Goal: Task Accomplishment & Management: Complete application form

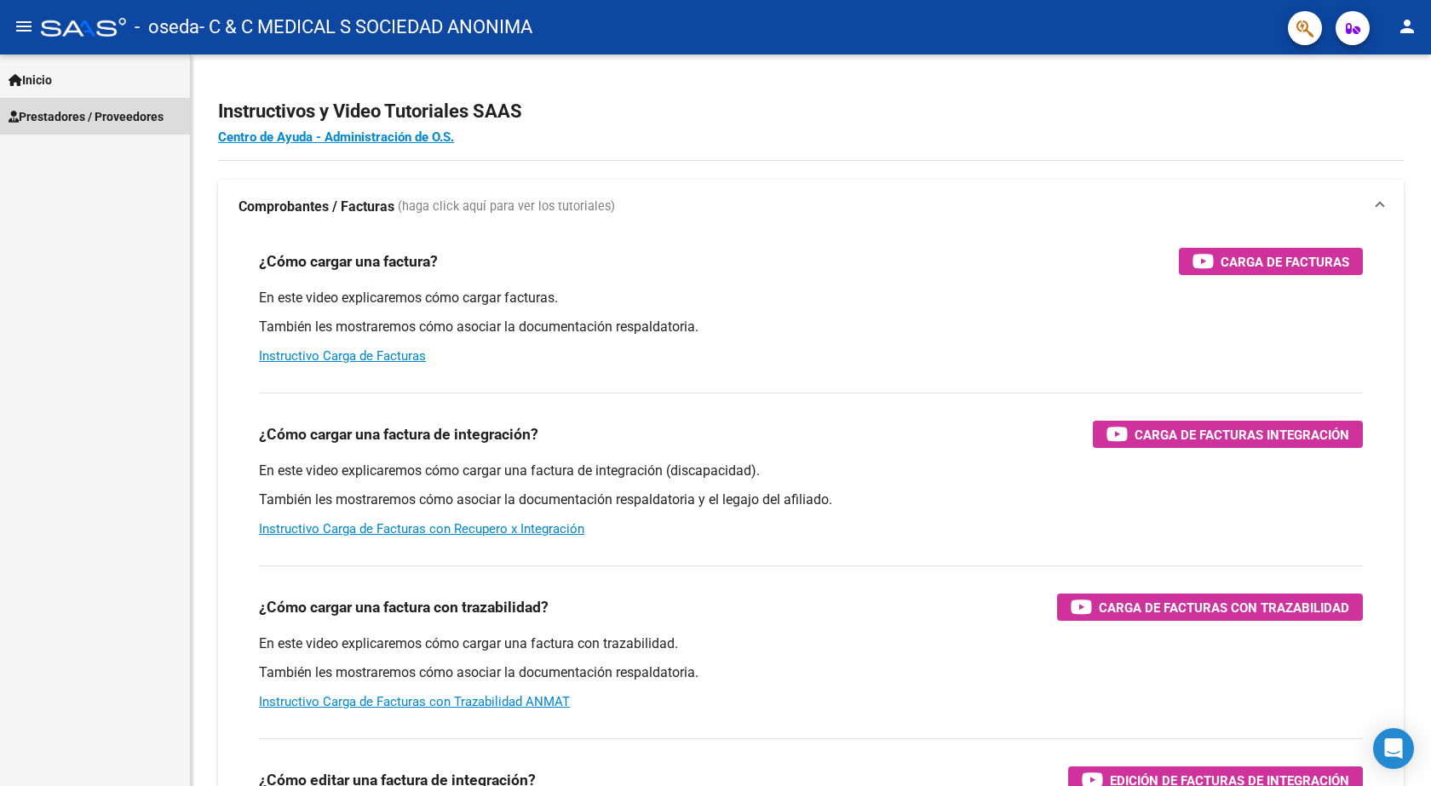
click at [46, 112] on span "Prestadores / Proveedores" at bounding box center [86, 116] width 155 height 19
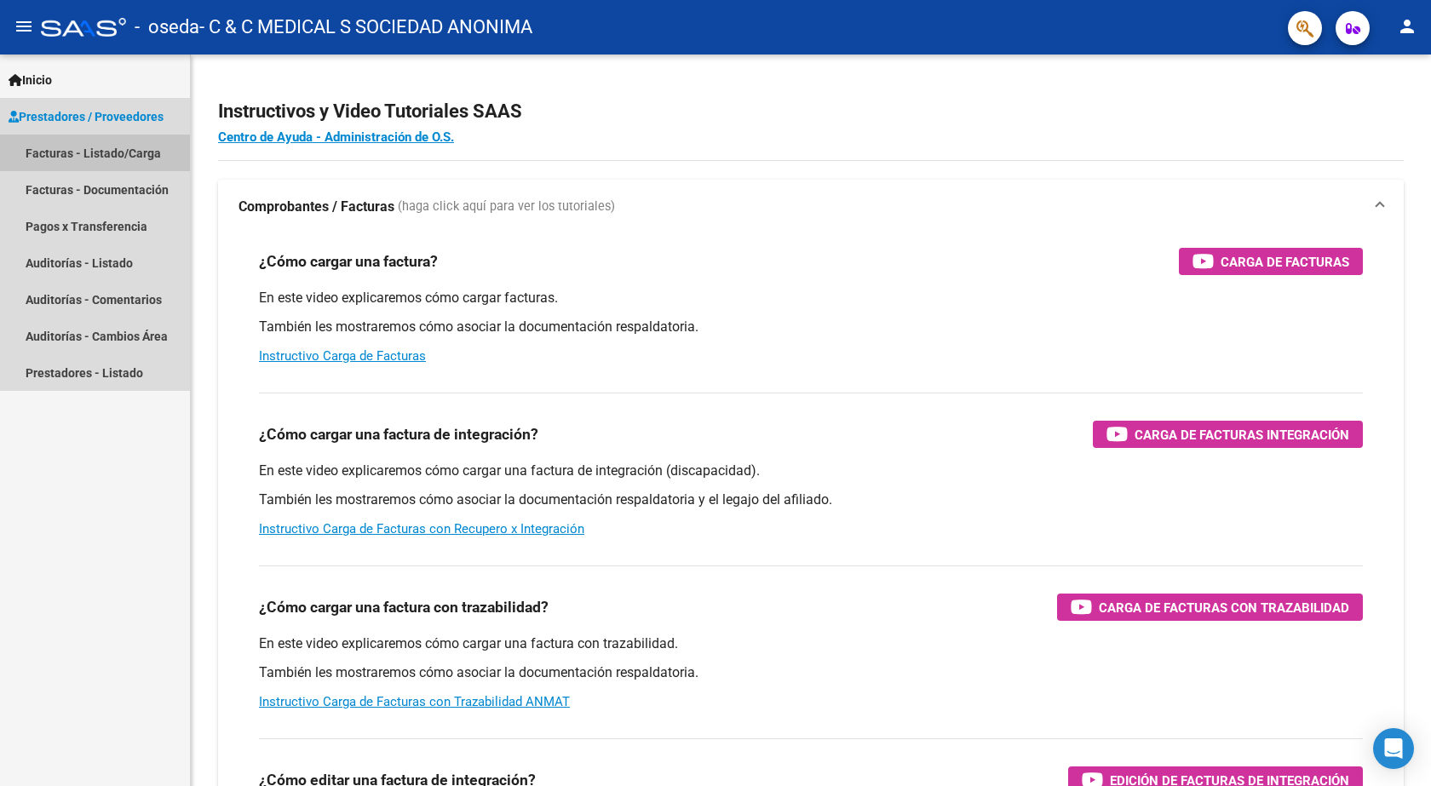
click at [47, 144] on link "Facturas - Listado/Carga" at bounding box center [95, 153] width 190 height 37
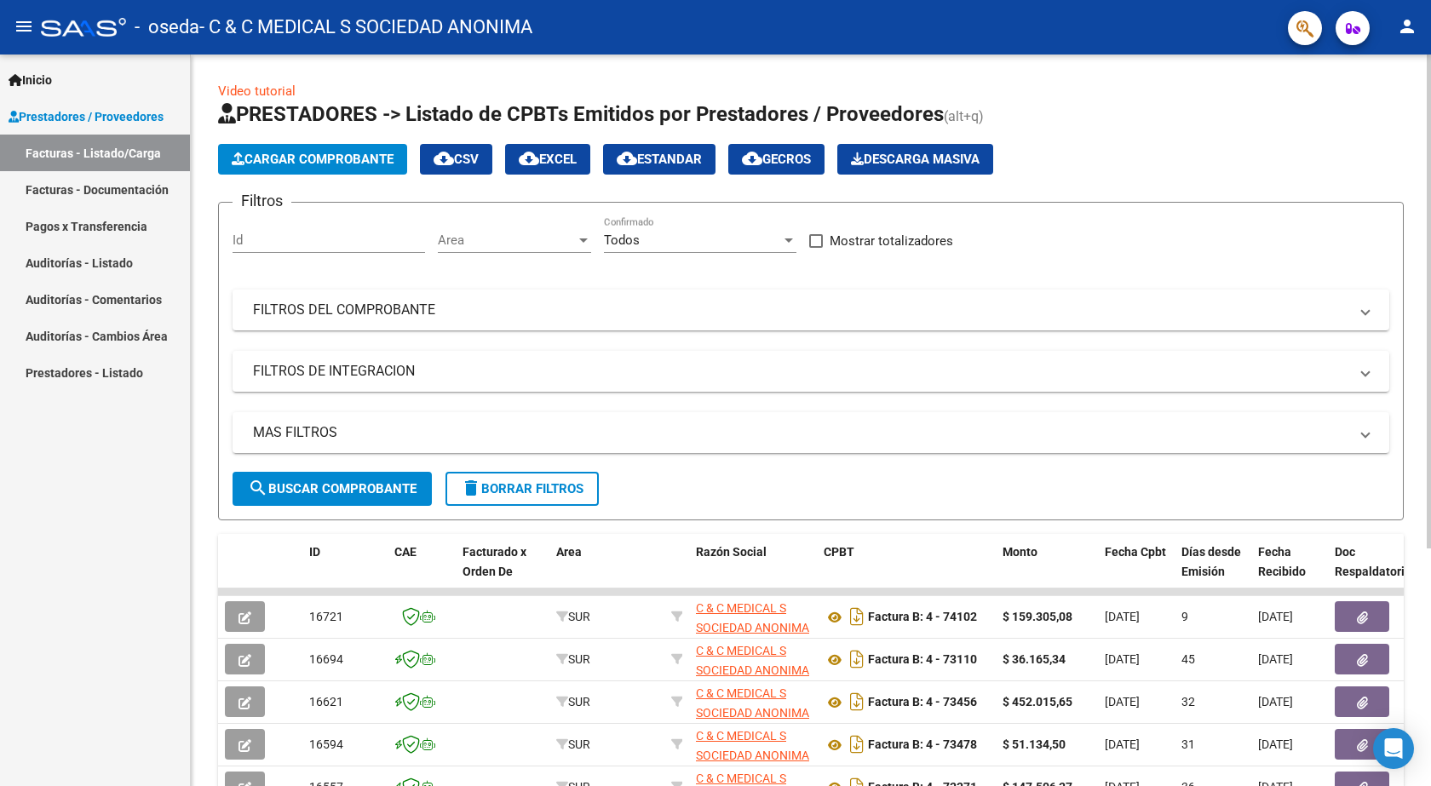
click at [338, 157] on span "Cargar Comprobante" at bounding box center [313, 159] width 162 height 15
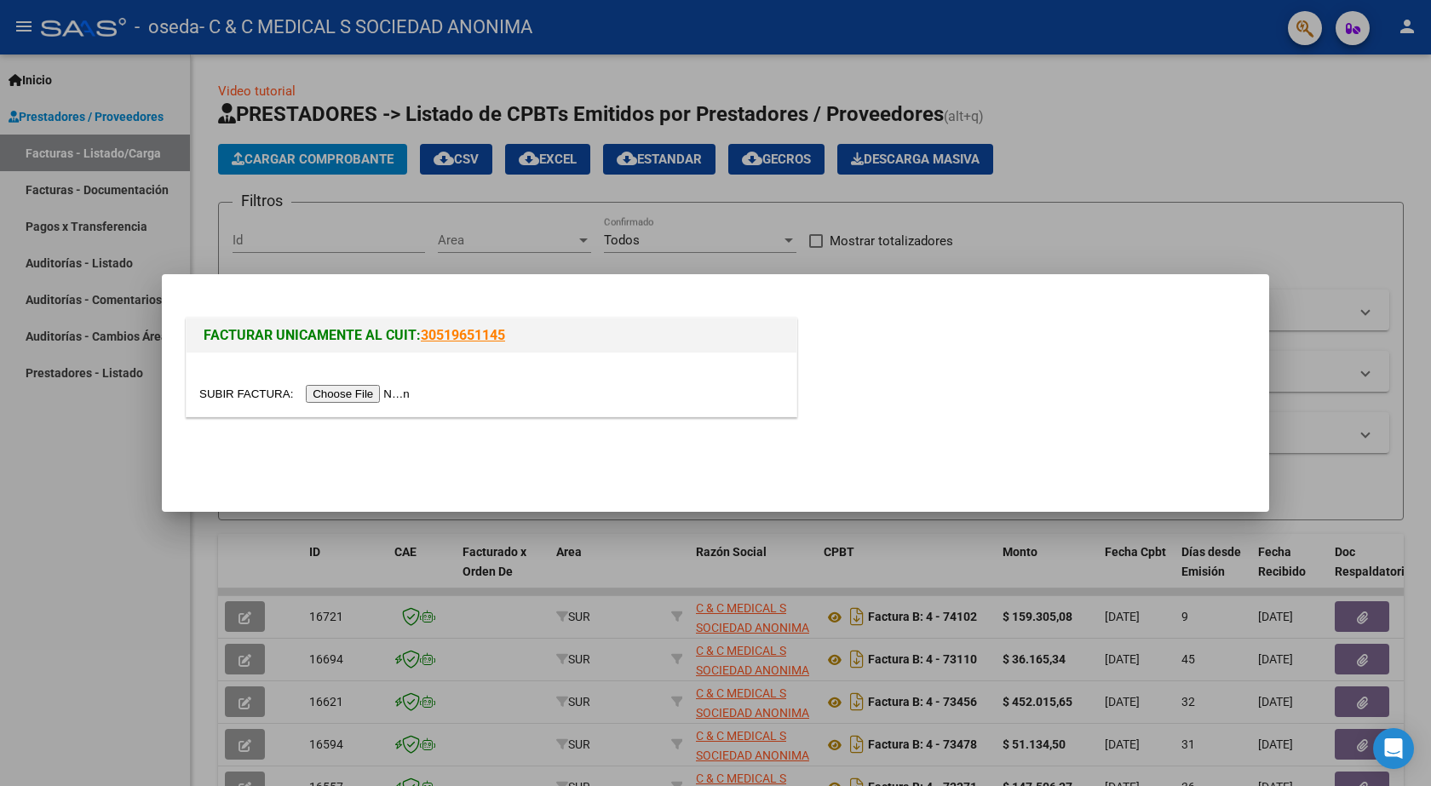
click at [388, 393] on input "file" at bounding box center [307, 394] width 216 height 18
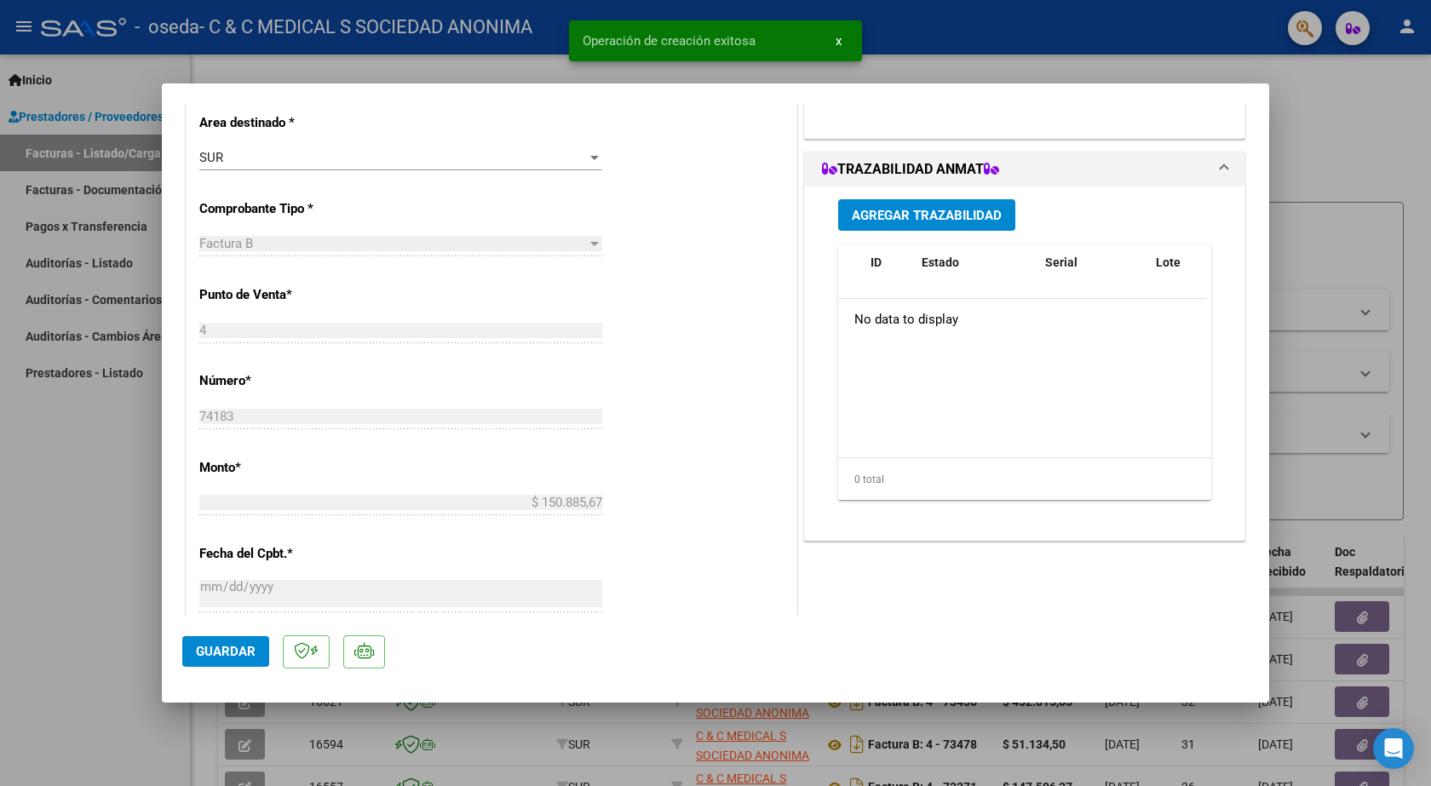
scroll to position [850, 0]
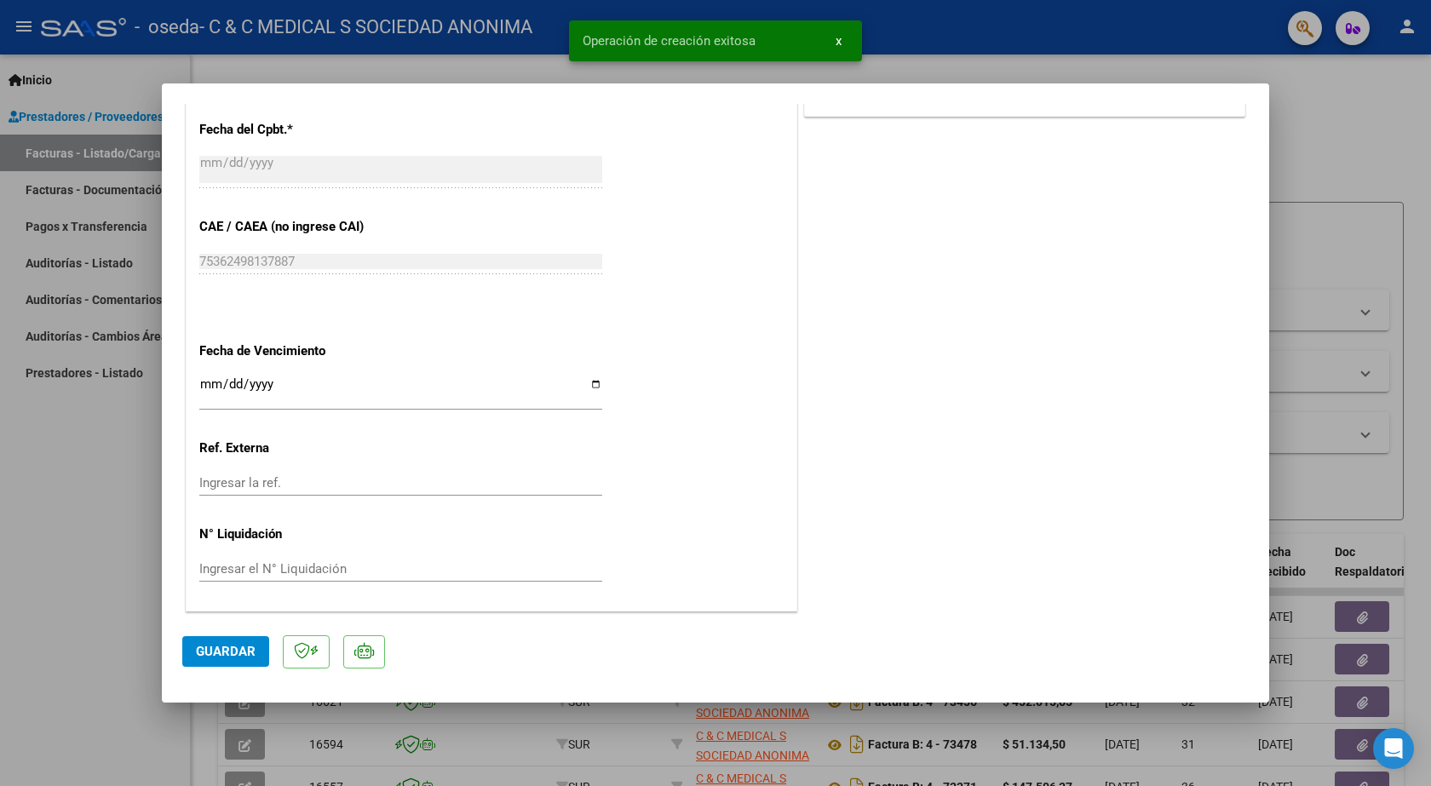
click at [222, 384] on input "Ingresar la fecha" at bounding box center [400, 390] width 403 height 27
click at [210, 385] on input "Ingresar la fecha" at bounding box center [400, 390] width 403 height 27
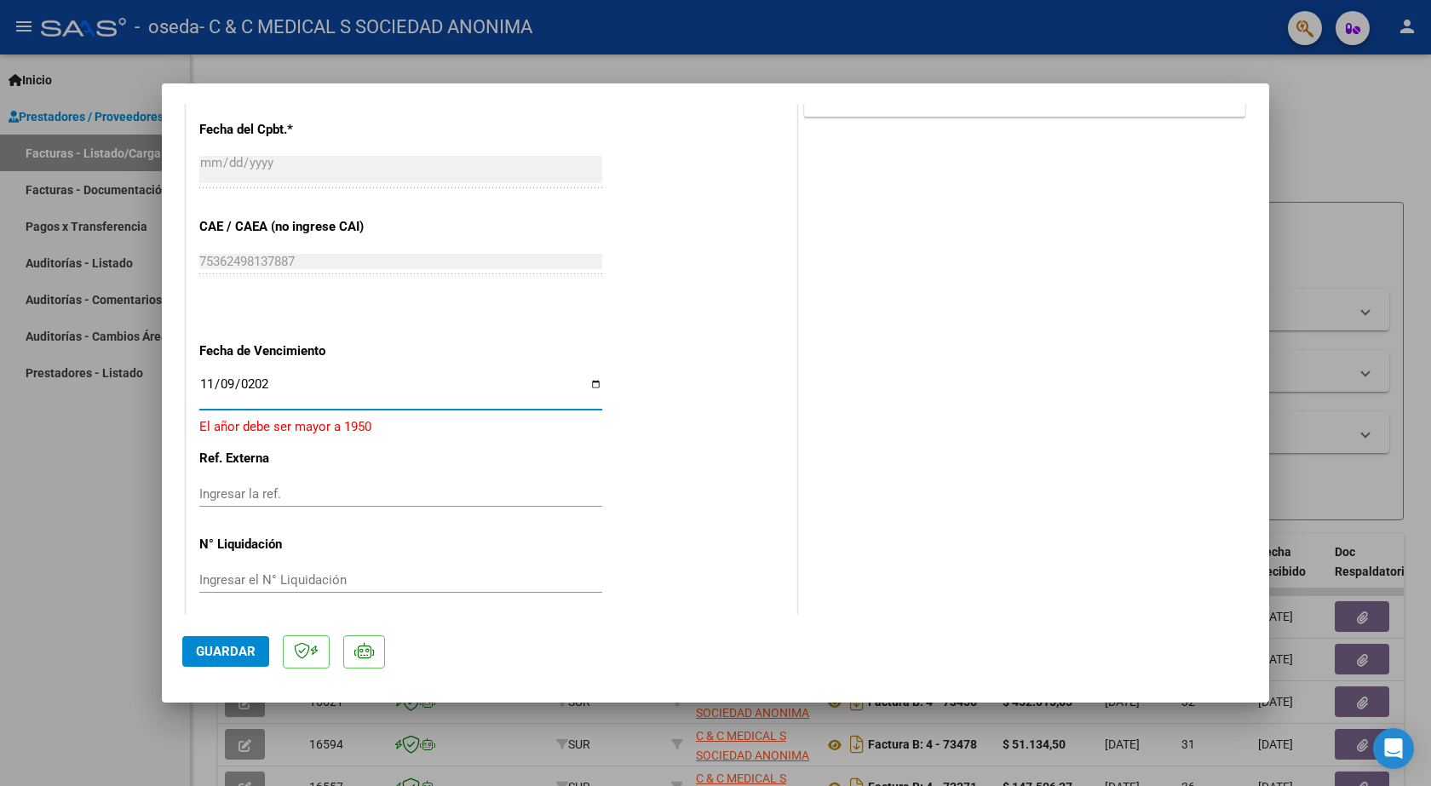
type input "[DATE]"
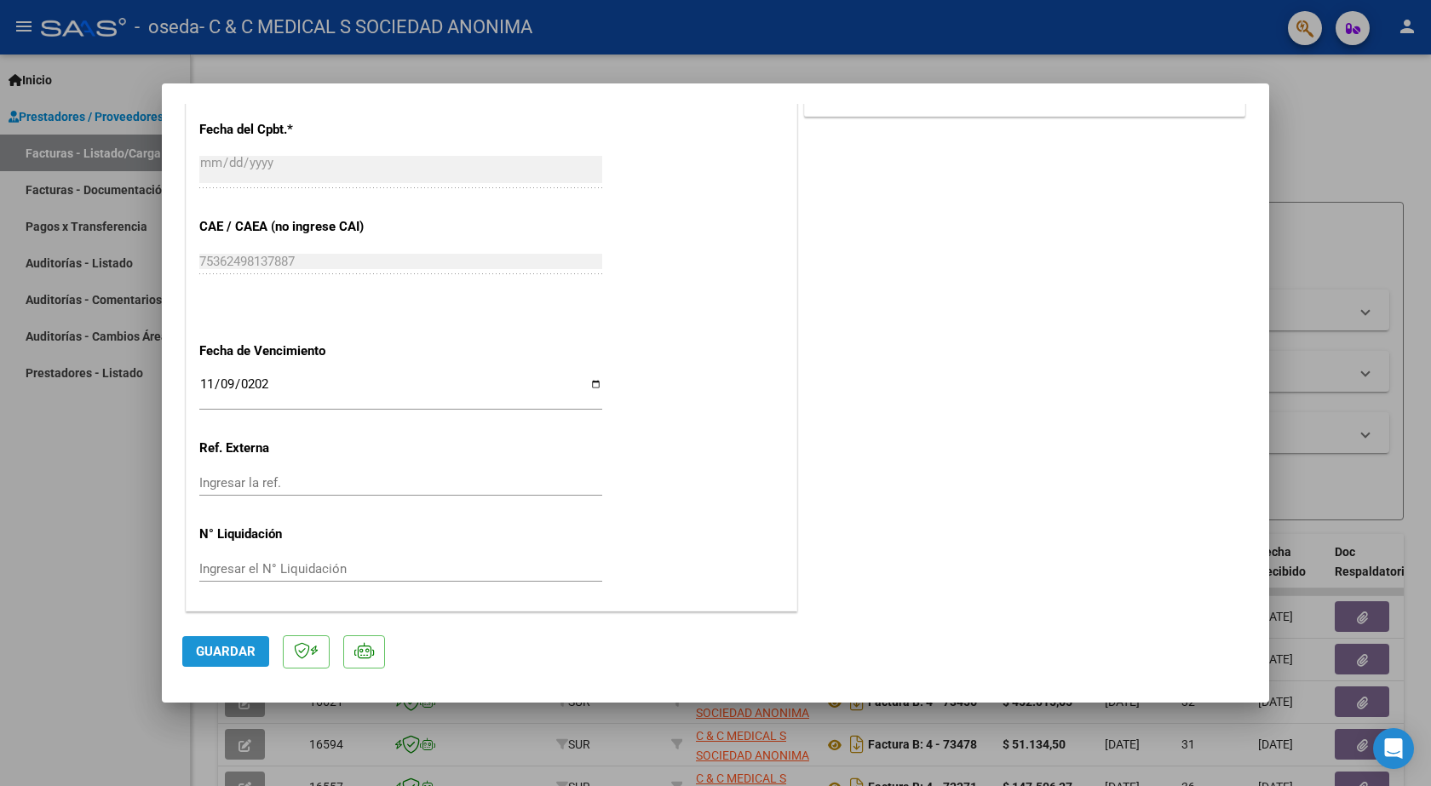
click at [250, 646] on span "Guardar" at bounding box center [226, 651] width 60 height 15
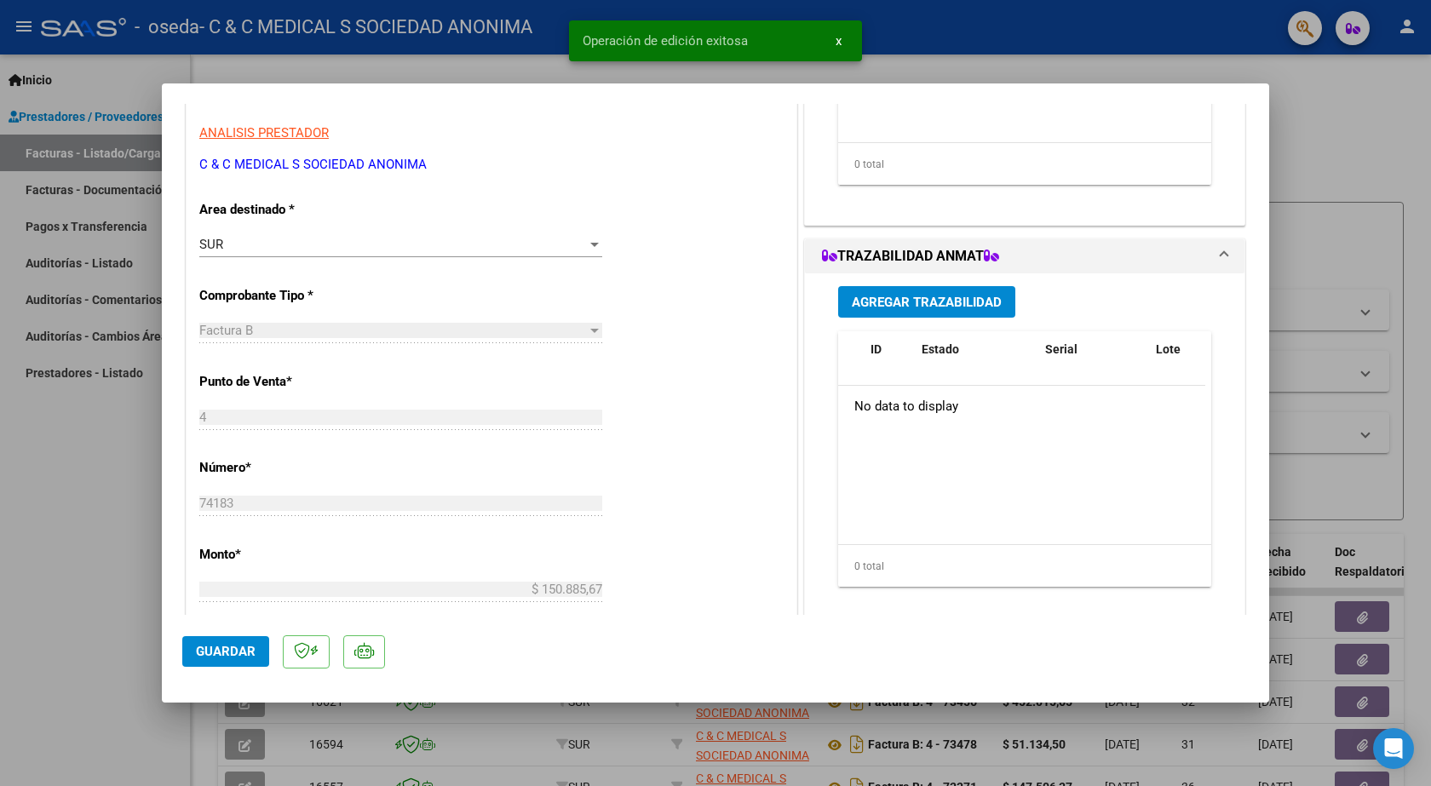
scroll to position [0, 0]
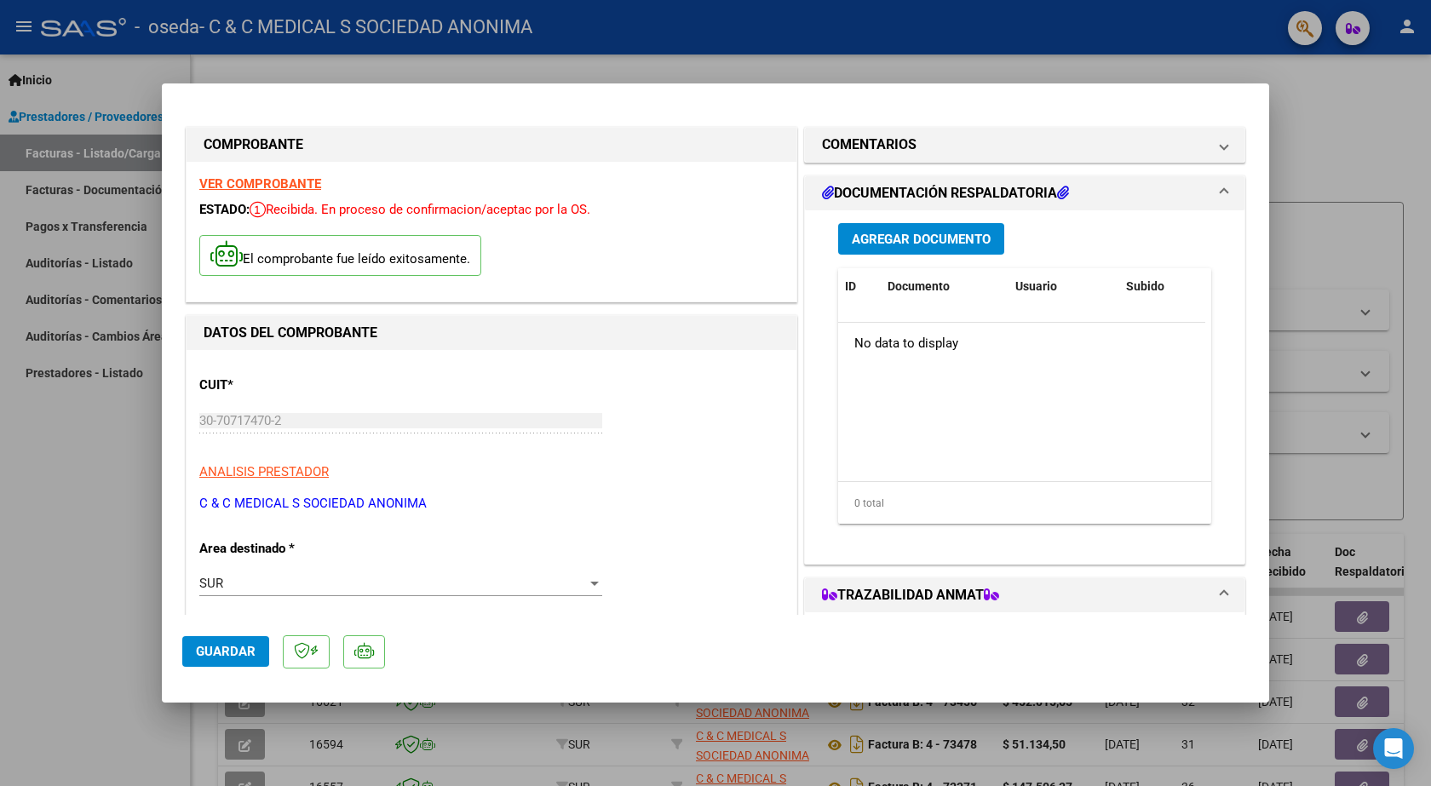
click at [898, 244] on span "Agregar Documento" at bounding box center [921, 239] width 139 height 15
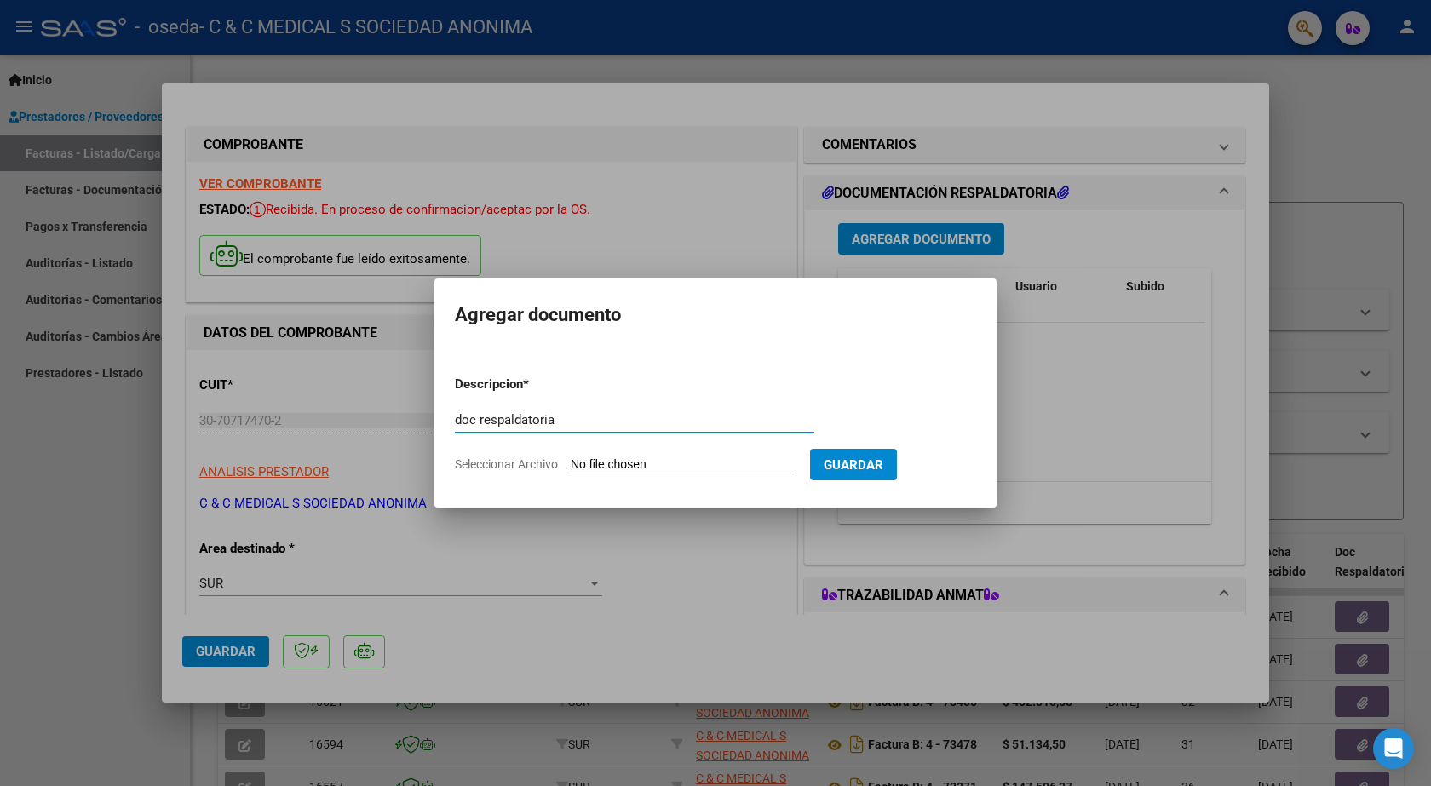
type input "doc respaldatoria"
click at [636, 460] on input "Seleccionar Archivo" at bounding box center [684, 466] width 226 height 16
type input "C:\fakepath\74183.PDF"
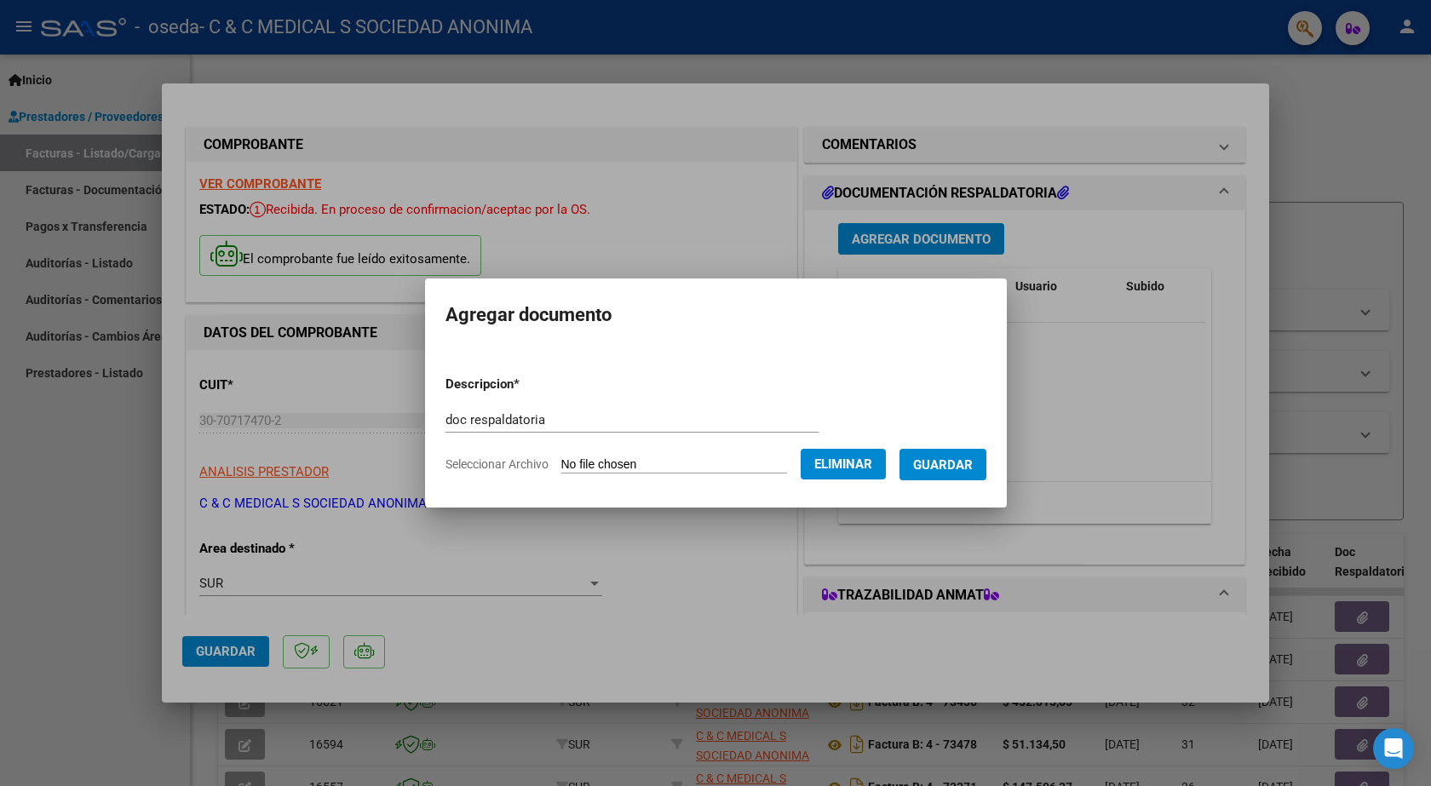
click at [946, 468] on span "Guardar" at bounding box center [943, 465] width 60 height 15
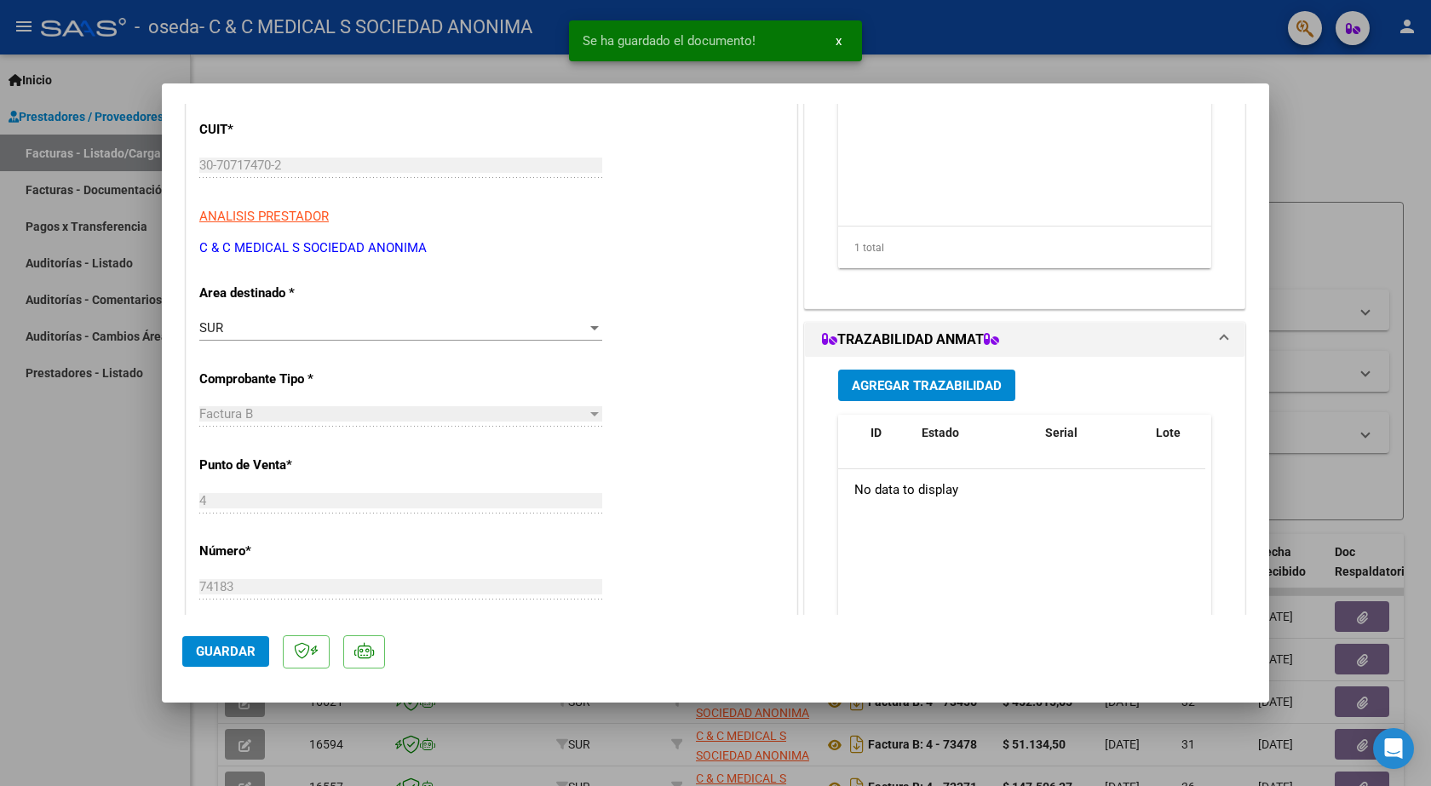
scroll to position [511, 0]
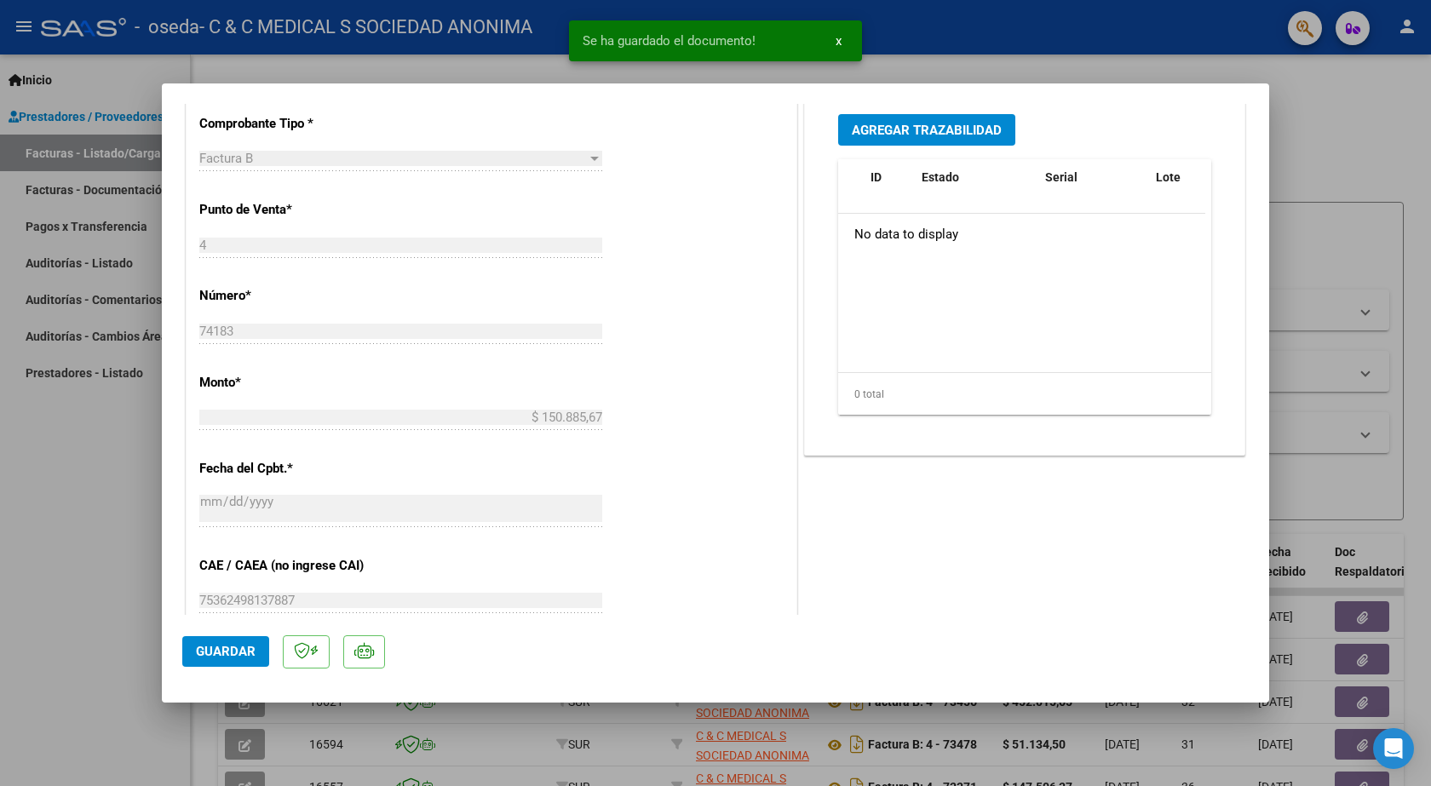
click at [930, 132] on span "Agregar Trazabilidad" at bounding box center [927, 130] width 150 height 15
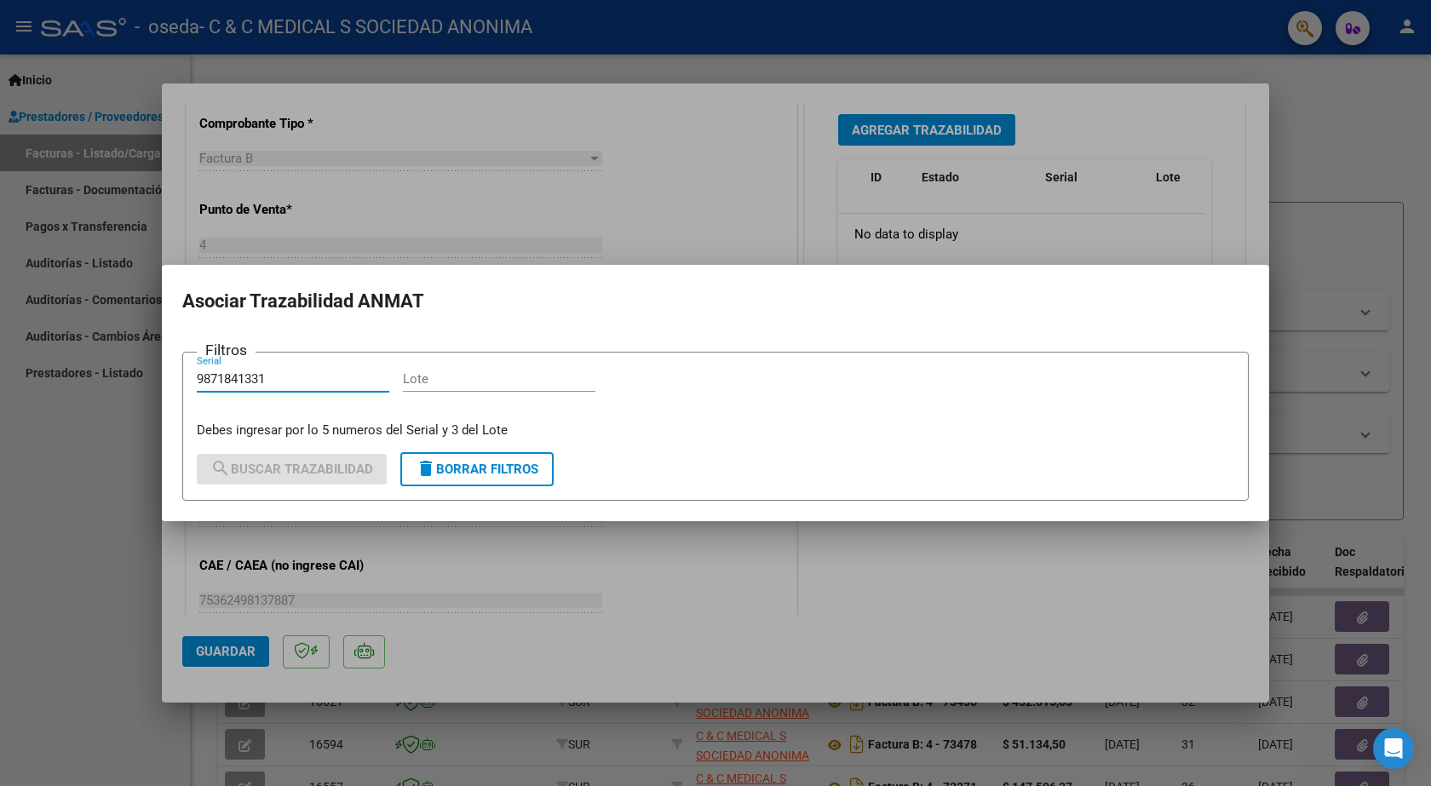
type input "9871841331"
click at [495, 383] on input "Lote" at bounding box center [499, 378] width 193 height 15
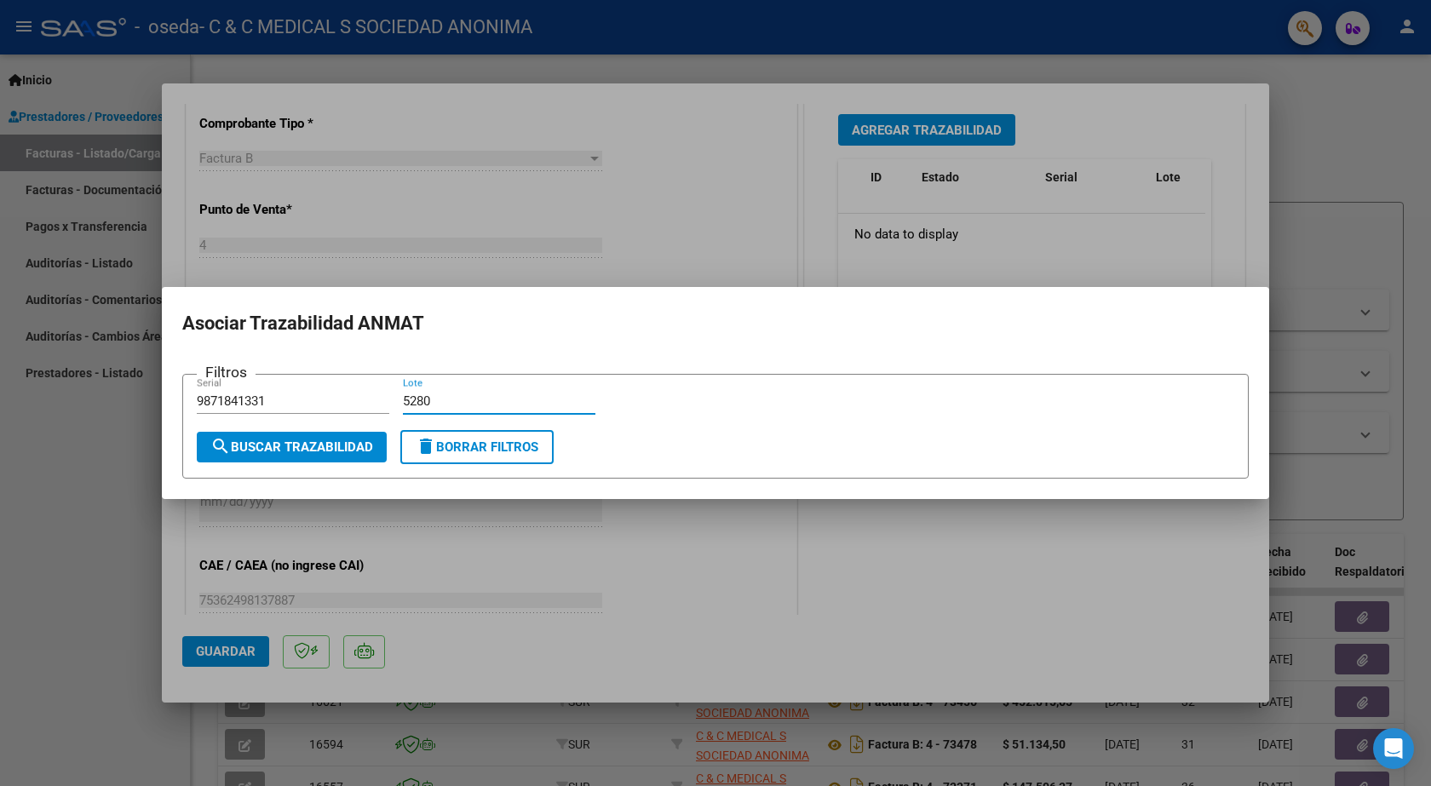
type input "5280"
click at [291, 453] on span "search Buscar Trazabilidad" at bounding box center [291, 447] width 163 height 15
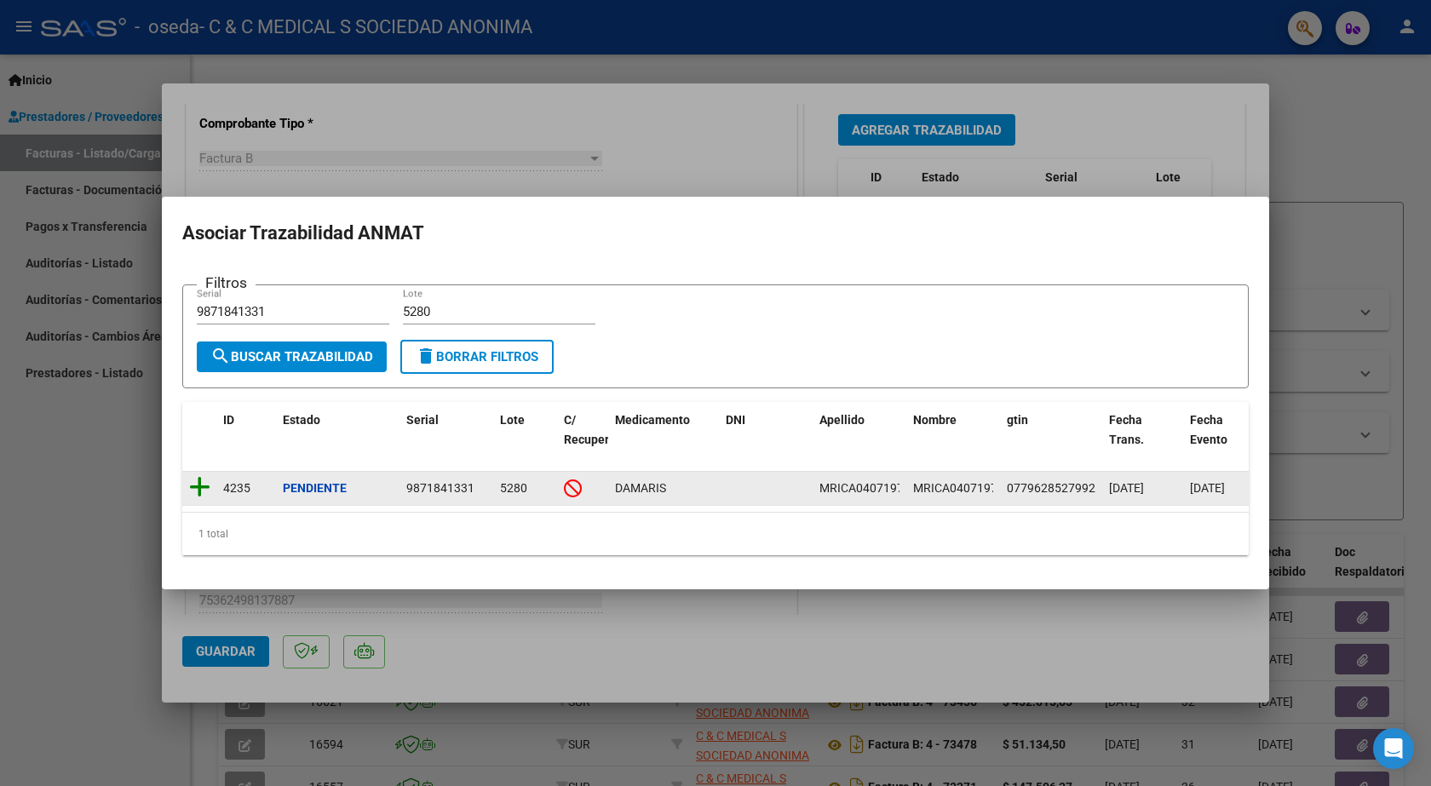
click at [199, 487] on icon at bounding box center [199, 487] width 21 height 24
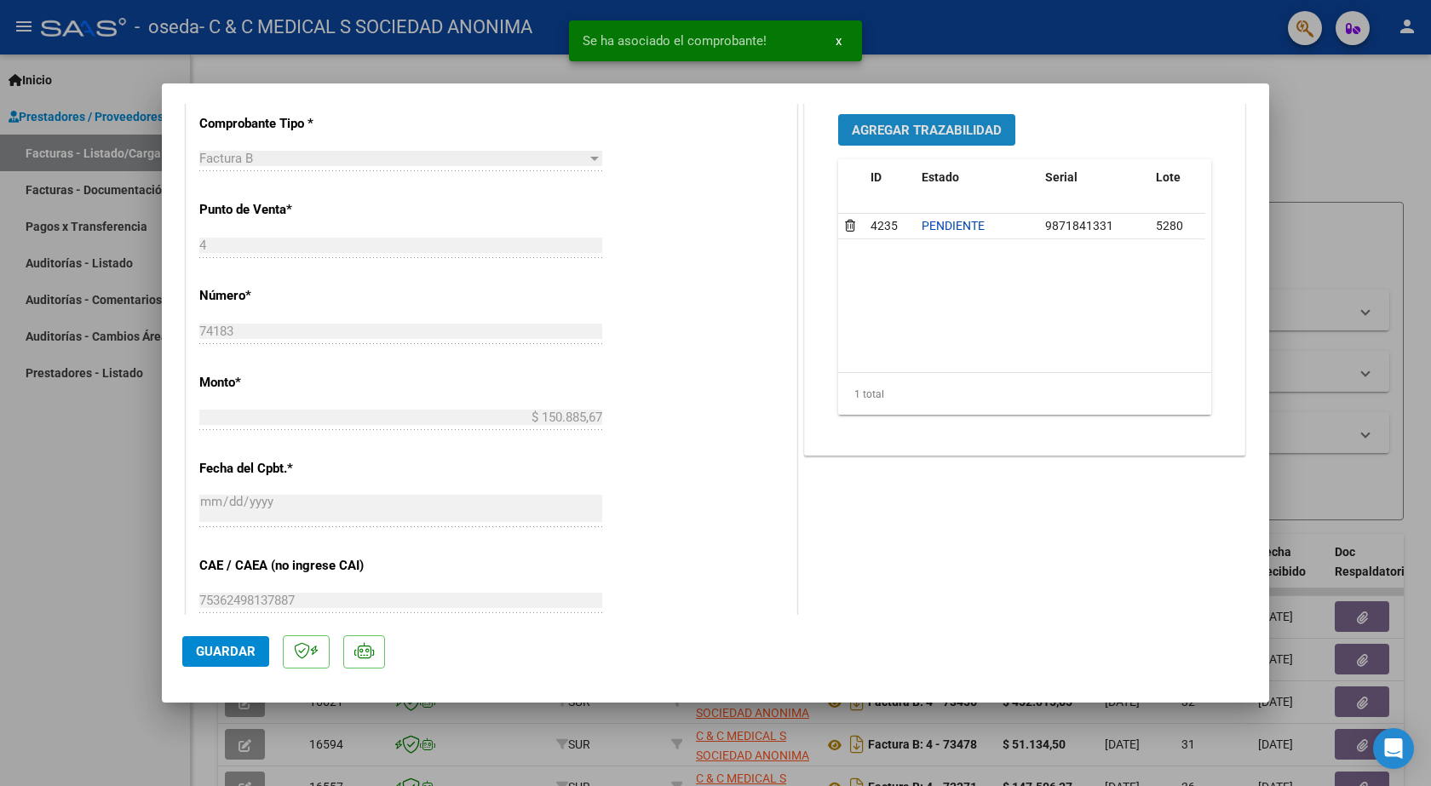
click at [938, 130] on span "Agregar Trazabilidad" at bounding box center [927, 130] width 150 height 15
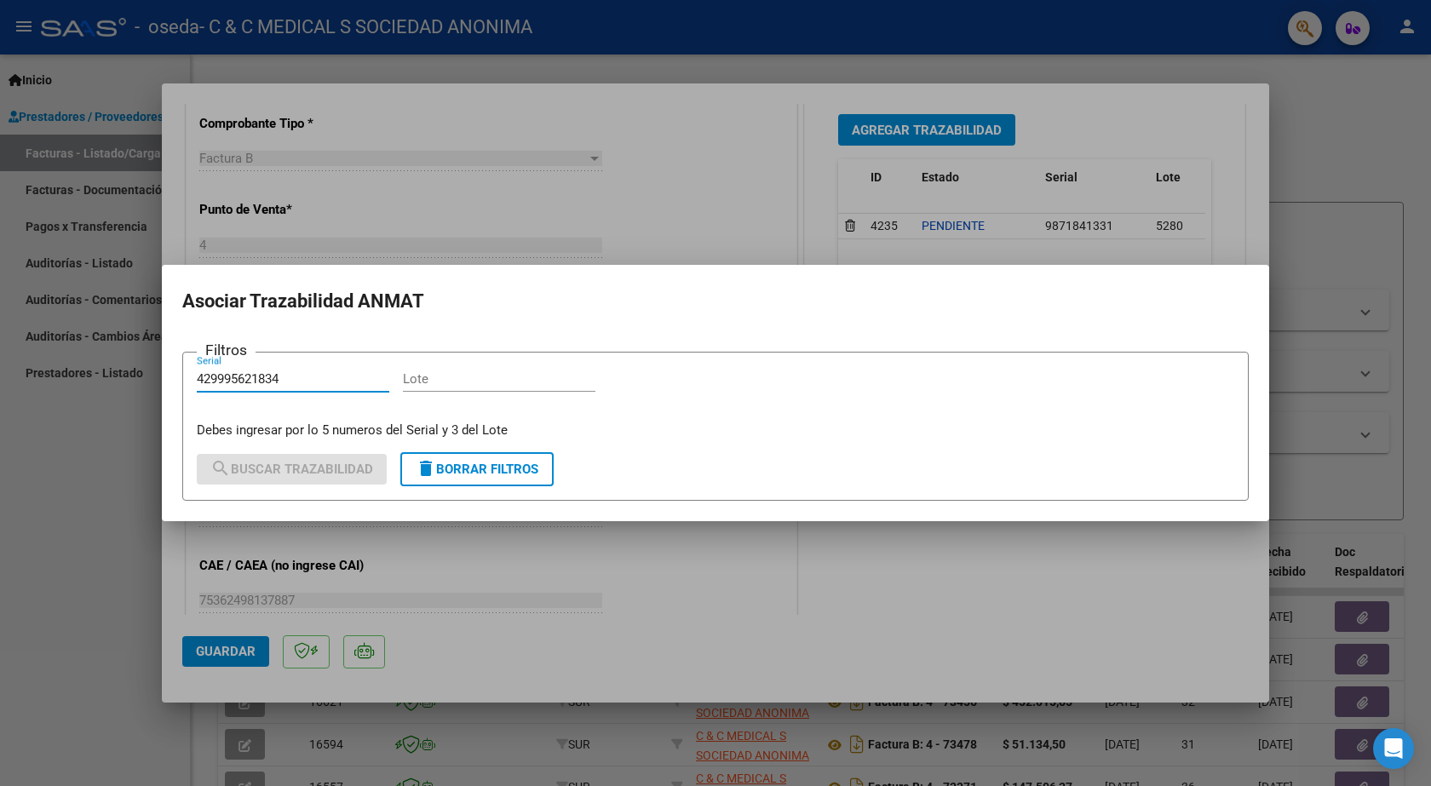
type input "429995621834"
click at [492, 393] on div "Lote" at bounding box center [499, 387] width 193 height 42
click at [481, 382] on input "Lote" at bounding box center [499, 378] width 193 height 15
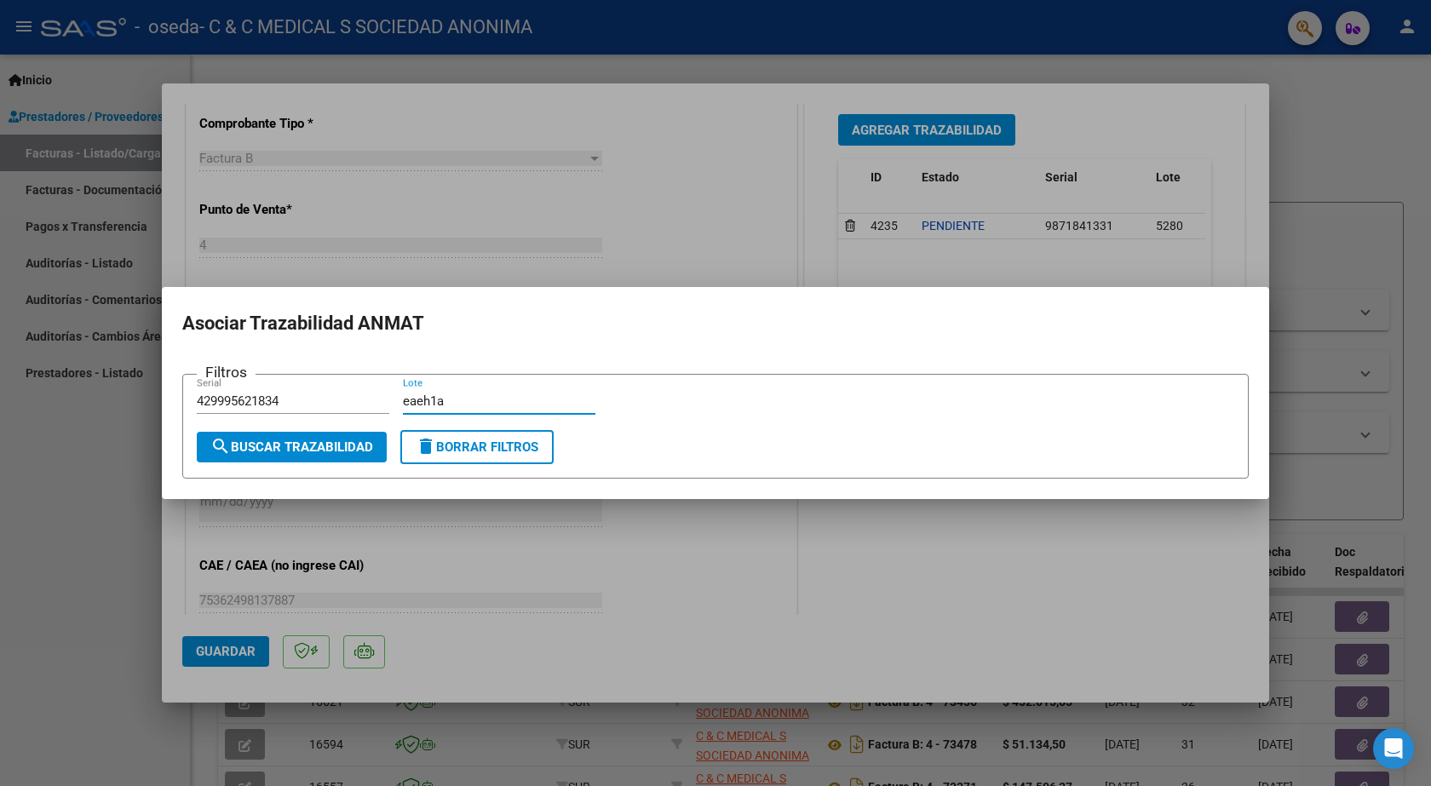
type input "eaeh1a"
click at [350, 446] on span "search Buscar Trazabilidad" at bounding box center [291, 447] width 163 height 15
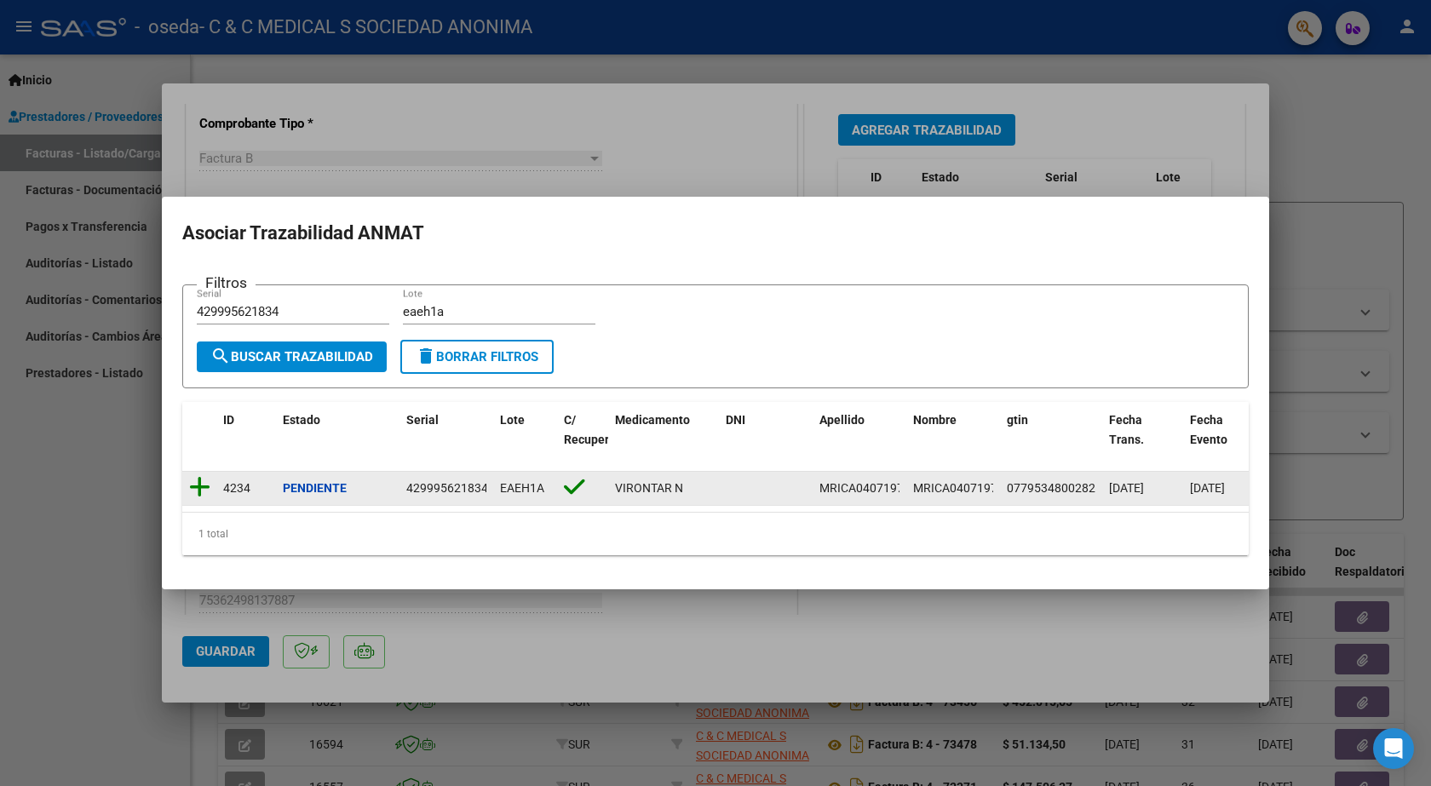
click at [204, 483] on icon at bounding box center [199, 487] width 21 height 24
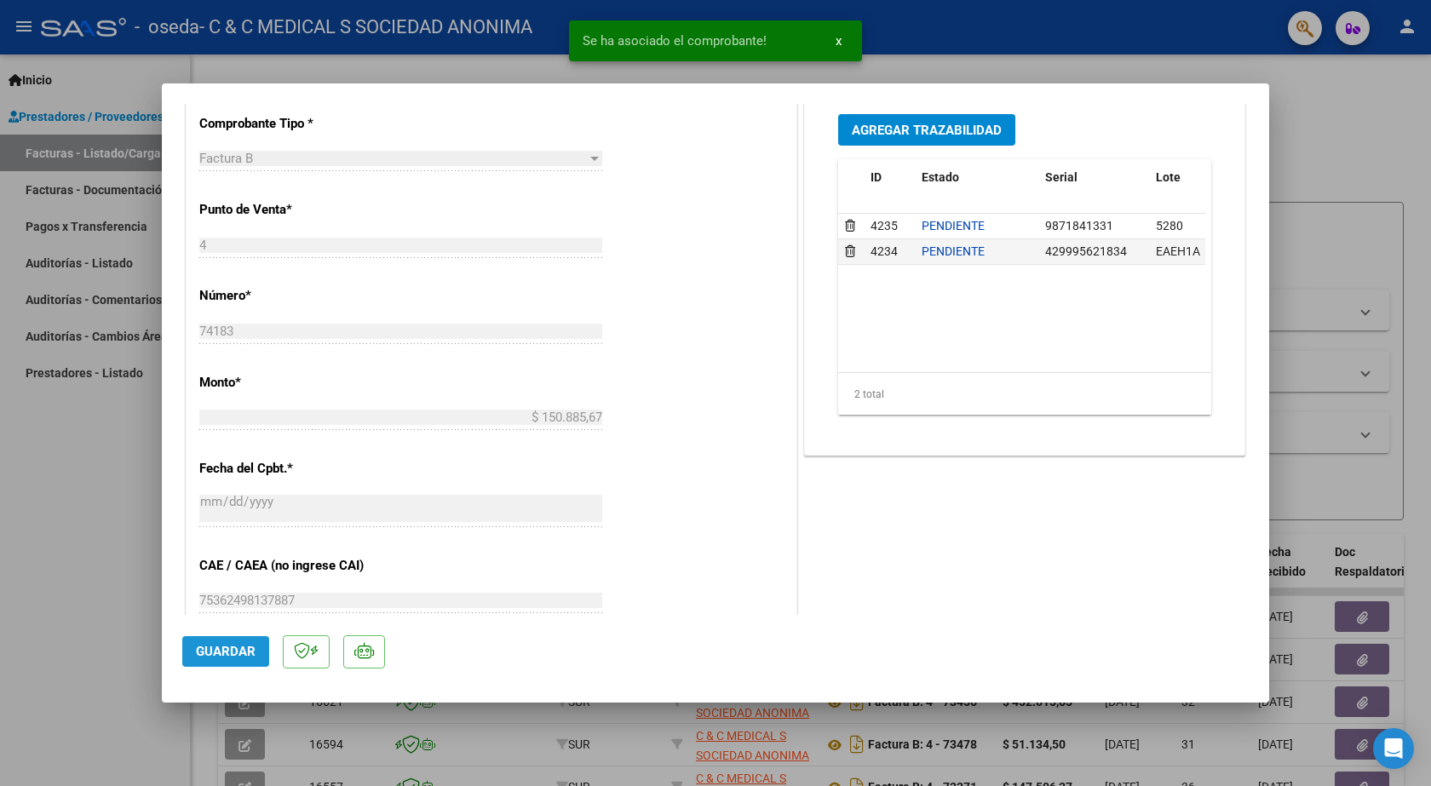
click at [227, 646] on span "Guardar" at bounding box center [226, 651] width 60 height 15
click at [19, 616] on div at bounding box center [715, 393] width 1431 height 786
type input "$ 0,00"
